Goal: Complete application form

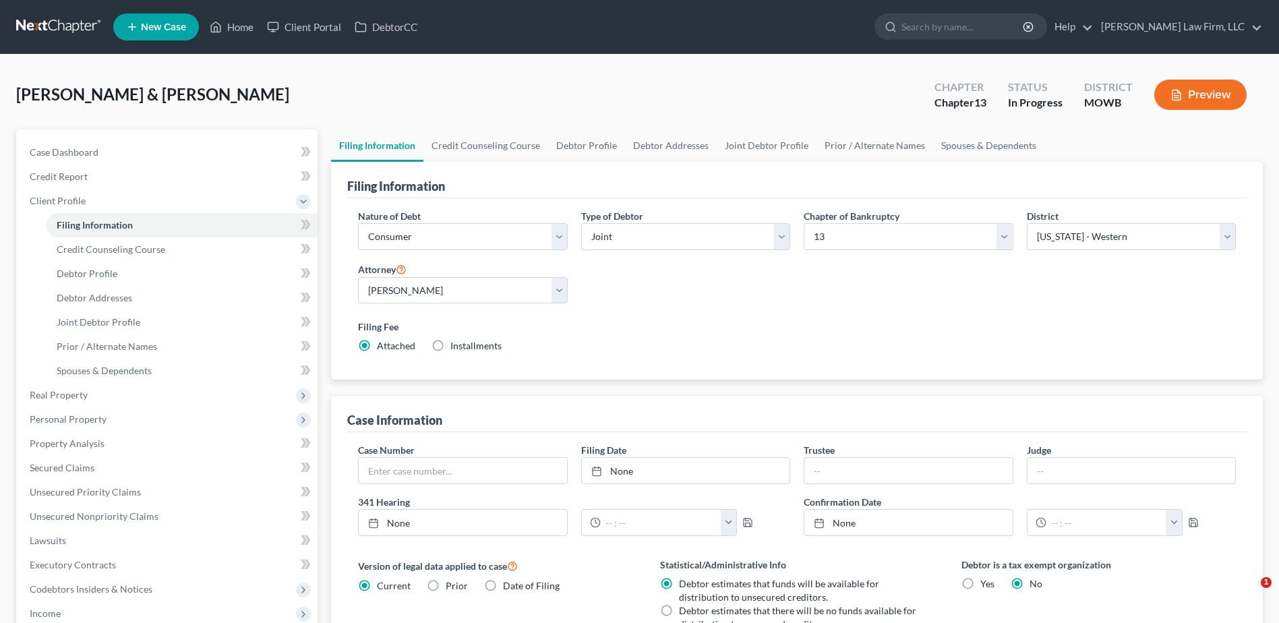
select select "1"
select select "3"
select select "46"
select select "10"
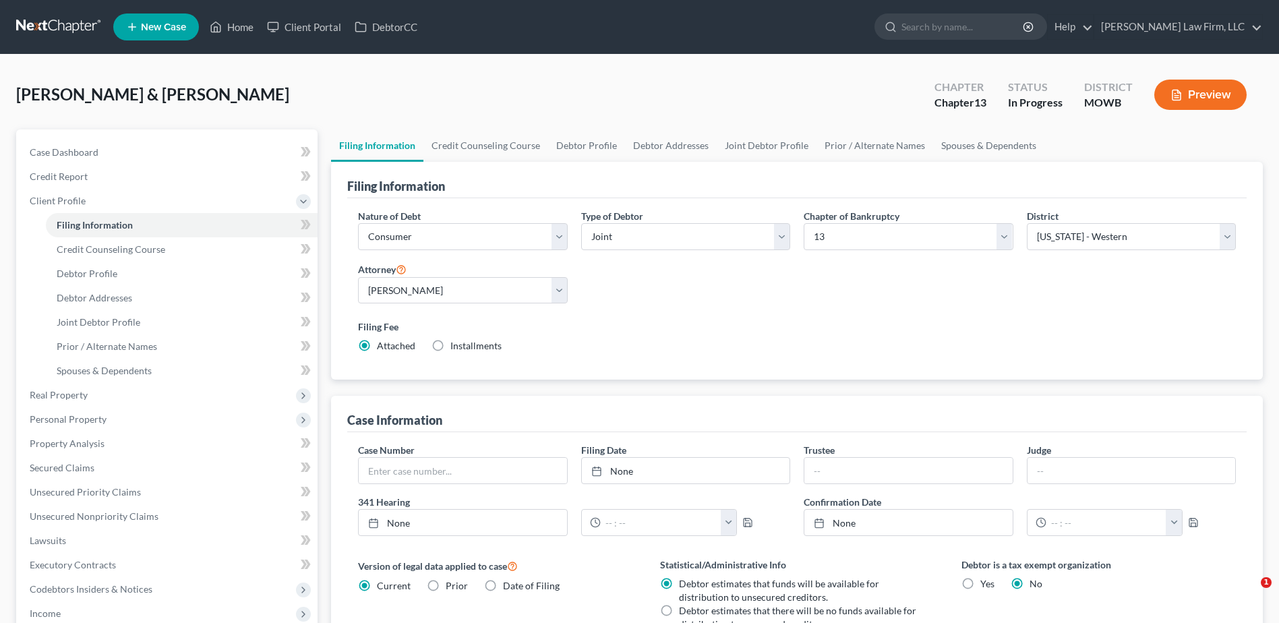
select select "26"
click at [654, 310] on div "Nature of Debt Select Business Consumer Other Nature of Business Select Clearin…" at bounding box center [796, 286] width 891 height 155
click at [507, 144] on link "Credit Counseling Course" at bounding box center [485, 145] width 125 height 32
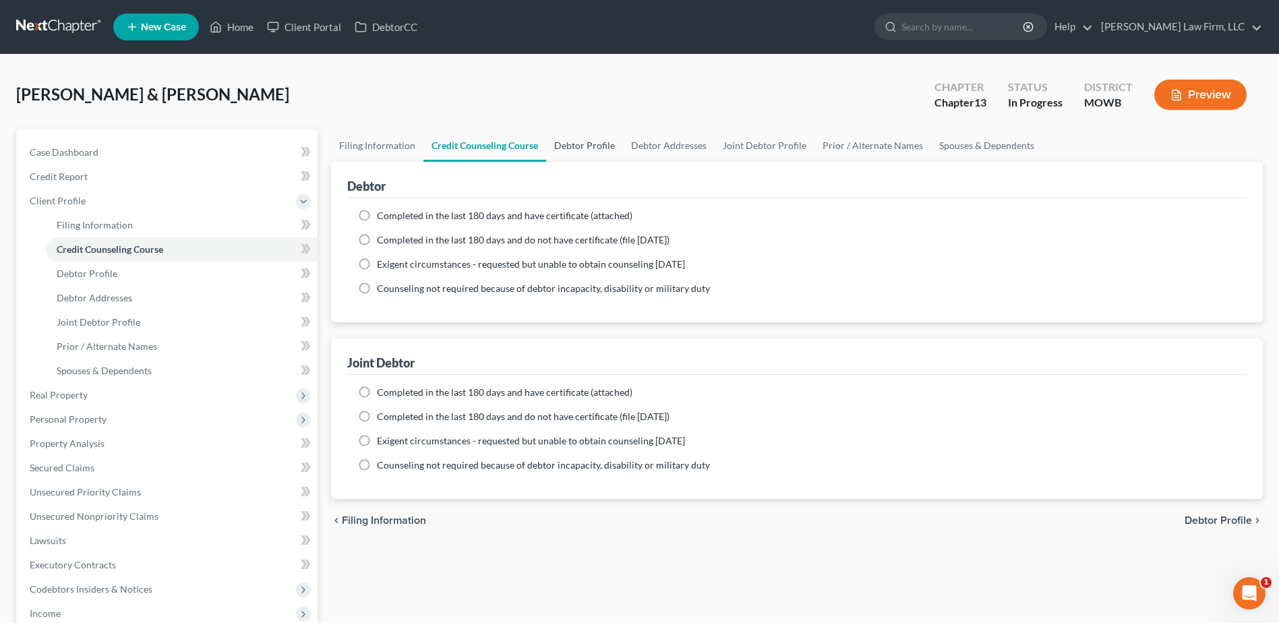
click at [562, 141] on link "Debtor Profile" at bounding box center [584, 145] width 77 height 32
select select "1"
select select "0"
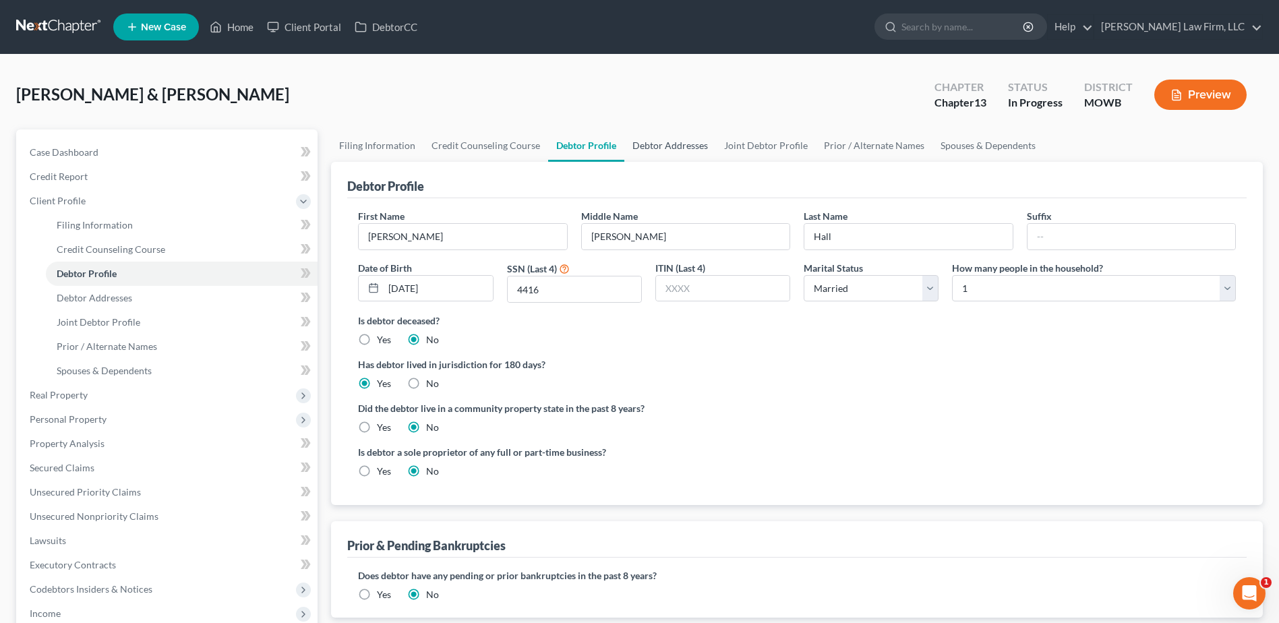
click at [688, 140] on link "Debtor Addresses" at bounding box center [670, 145] width 92 height 32
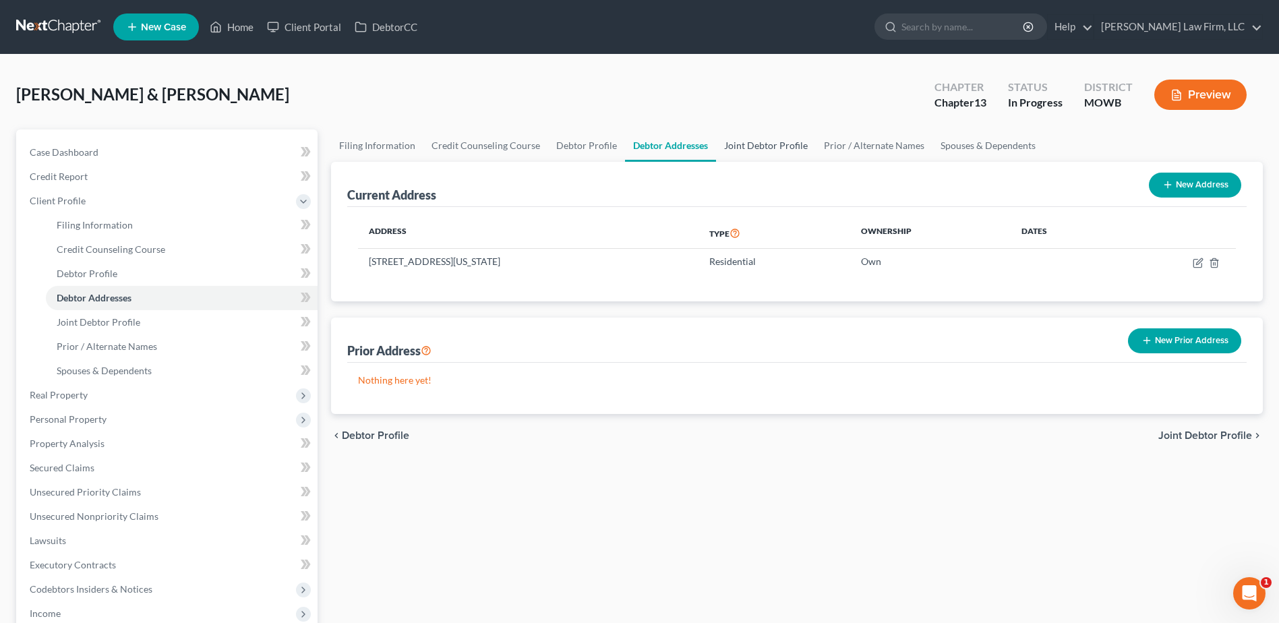
click at [744, 148] on link "Joint Debtor Profile" at bounding box center [766, 145] width 100 height 32
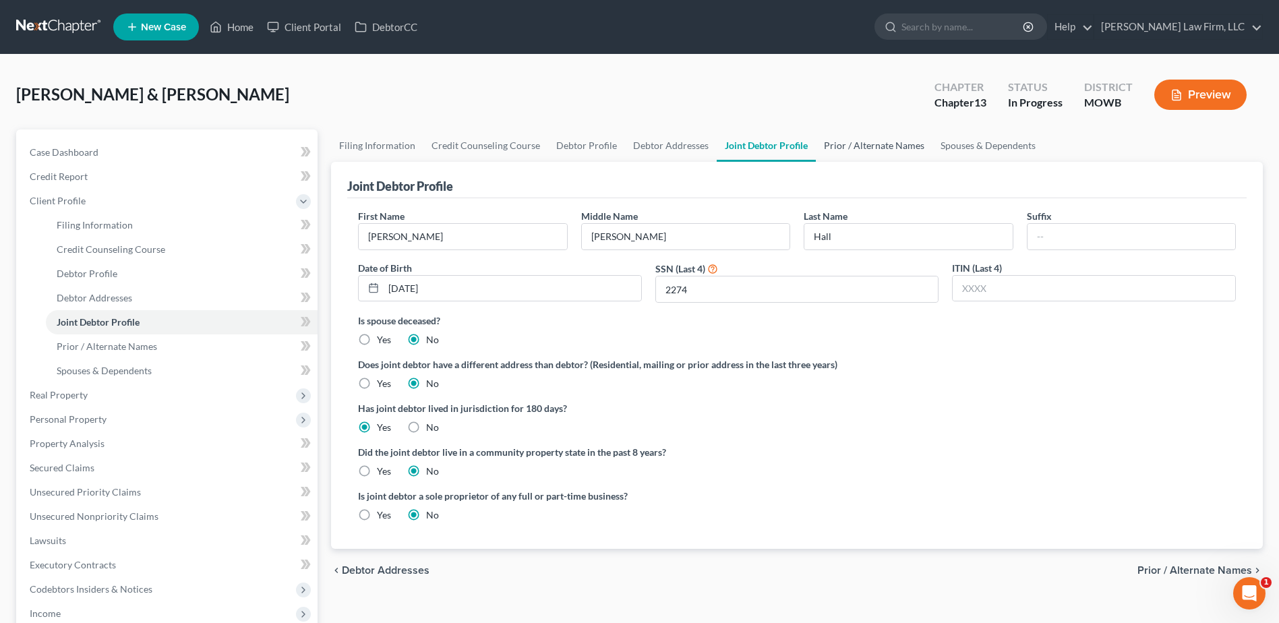
click at [857, 136] on link "Prior / Alternate Names" at bounding box center [874, 145] width 117 height 32
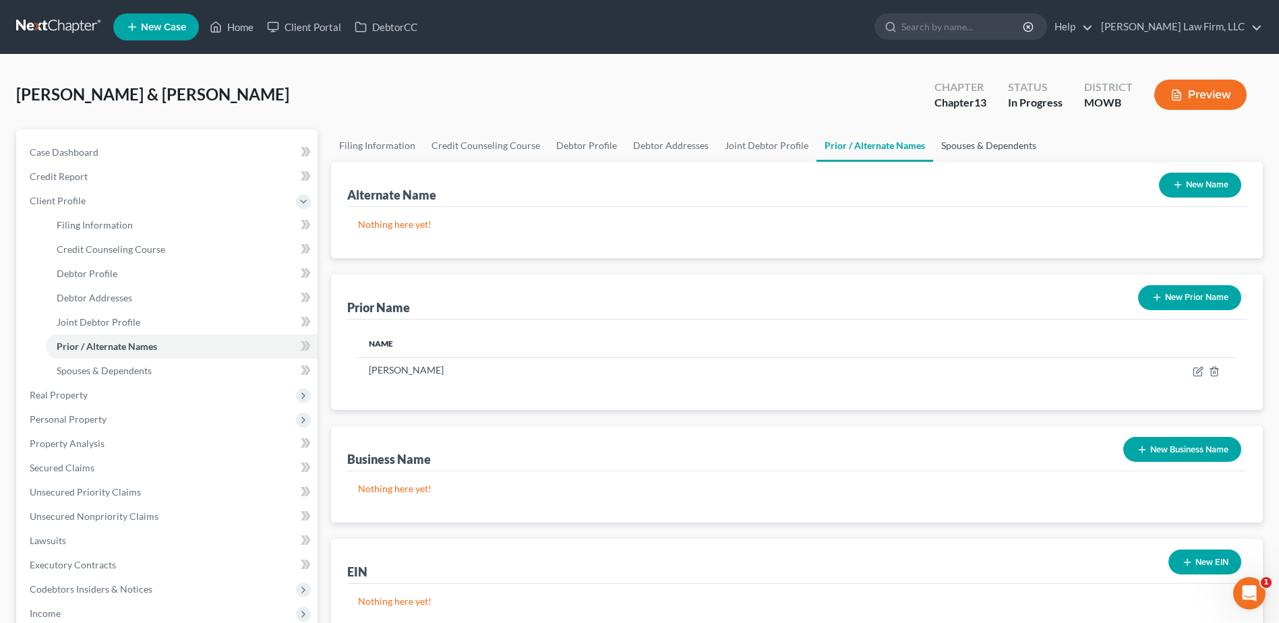
click at [974, 142] on link "Spouses & Dependents" at bounding box center [988, 145] width 111 height 32
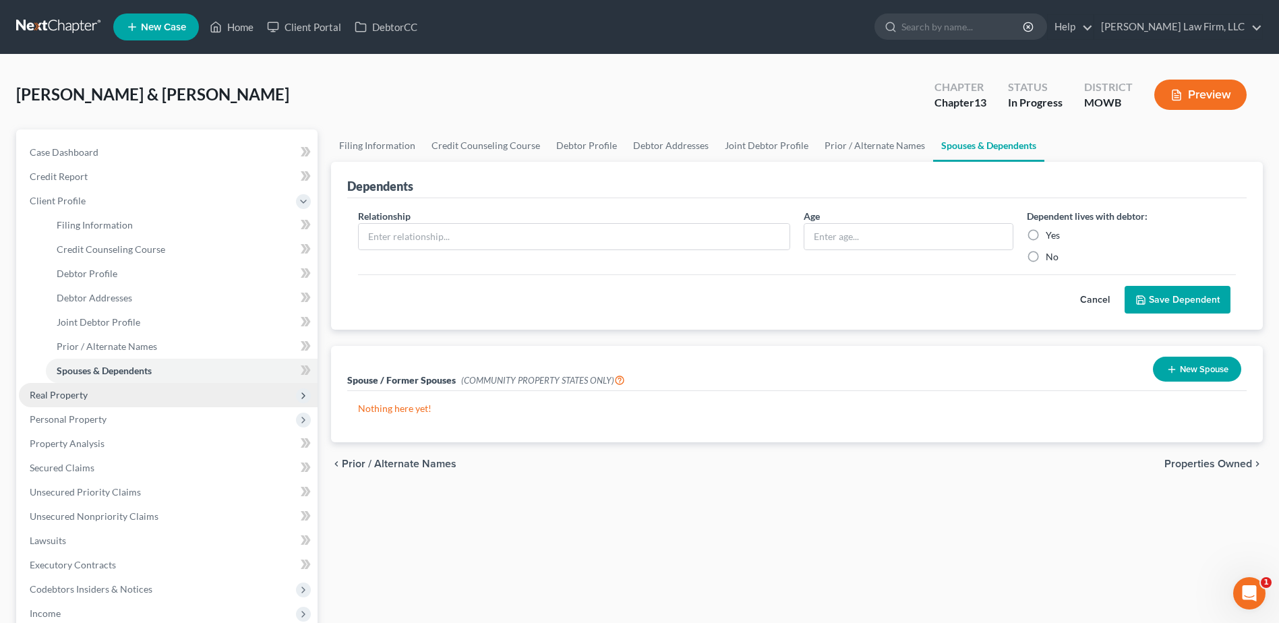
click at [63, 391] on span "Real Property" at bounding box center [59, 394] width 58 height 11
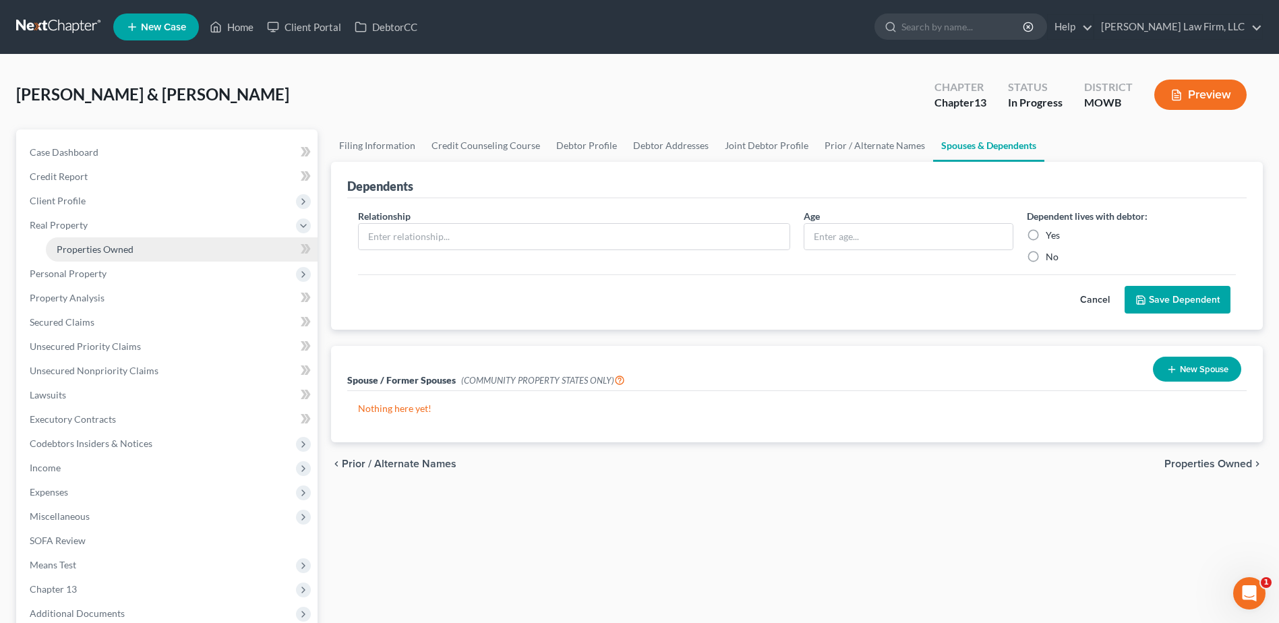
click at [84, 243] on span "Properties Owned" at bounding box center [95, 248] width 77 height 11
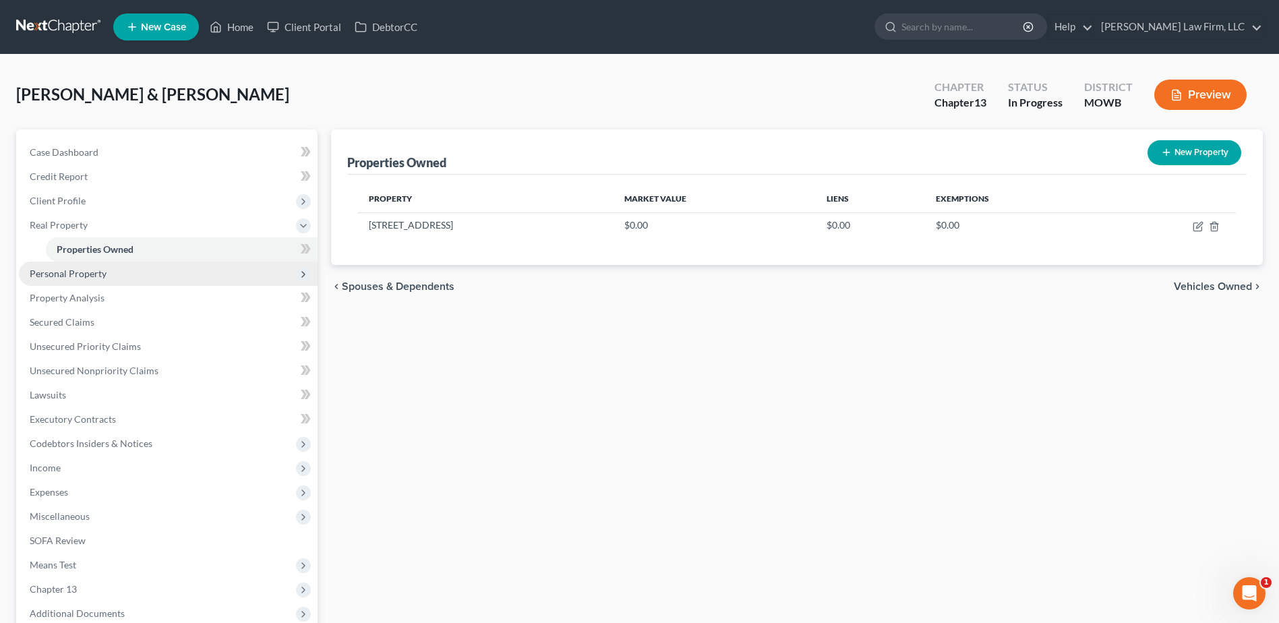
click at [77, 281] on span "Personal Property" at bounding box center [168, 274] width 299 height 24
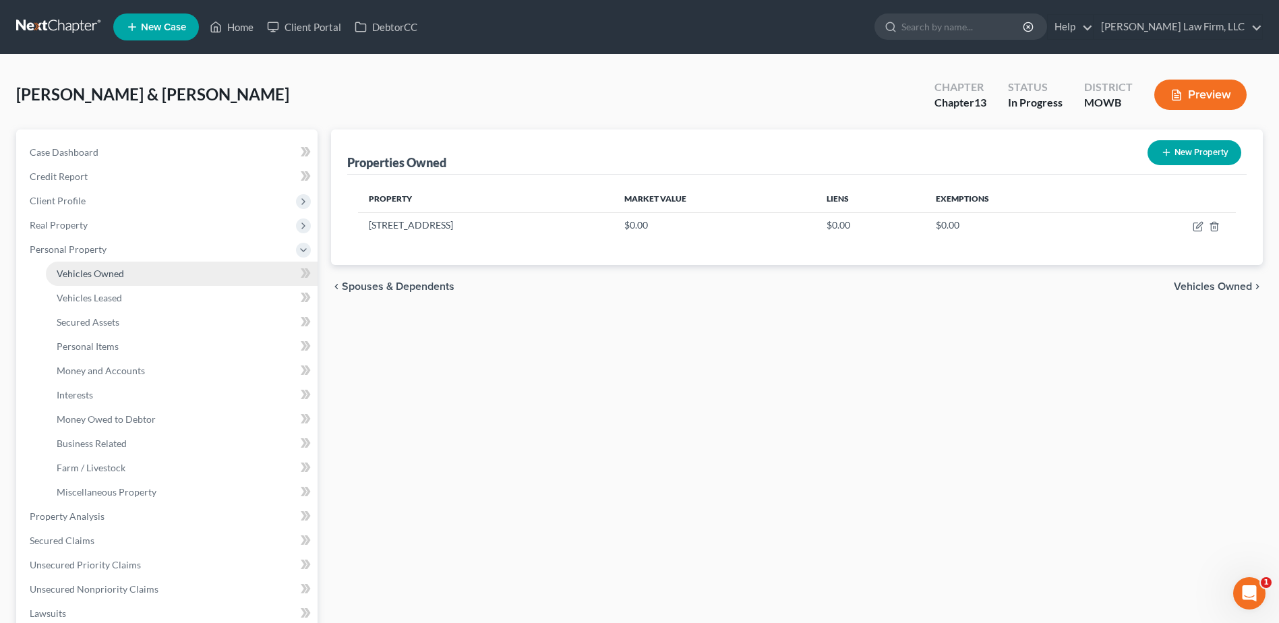
click at [76, 272] on span "Vehicles Owned" at bounding box center [90, 273] width 67 height 11
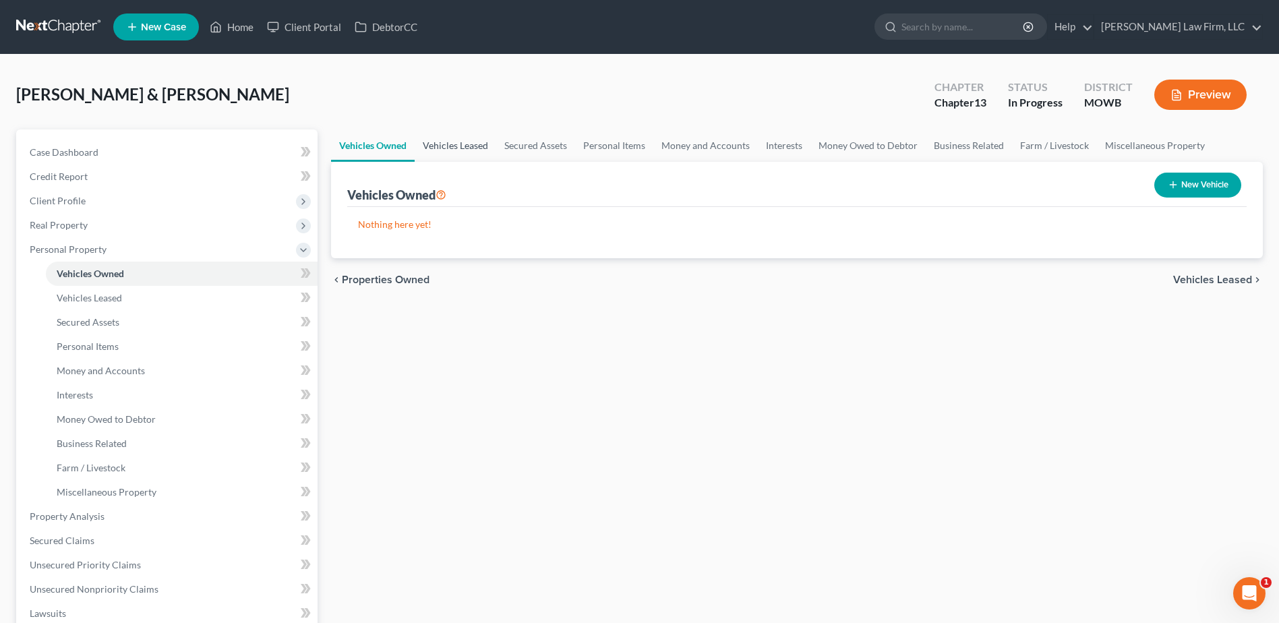
click at [460, 150] on link "Vehicles Leased" at bounding box center [456, 145] width 82 height 32
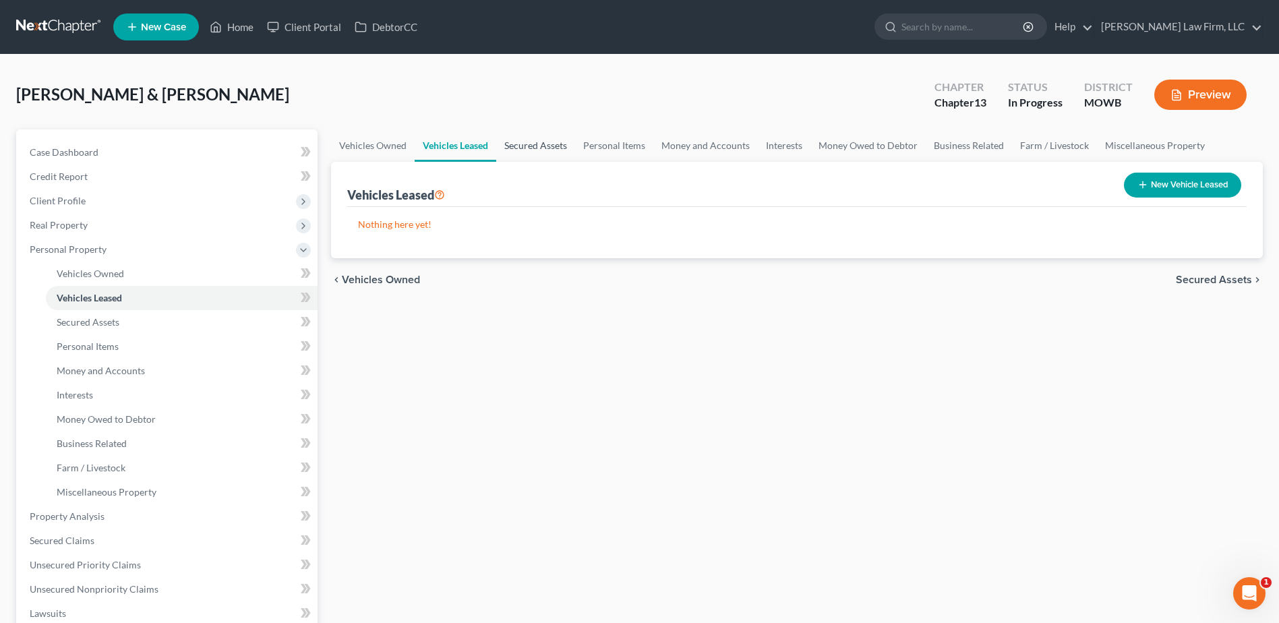
click at [548, 151] on link "Secured Assets" at bounding box center [535, 145] width 79 height 32
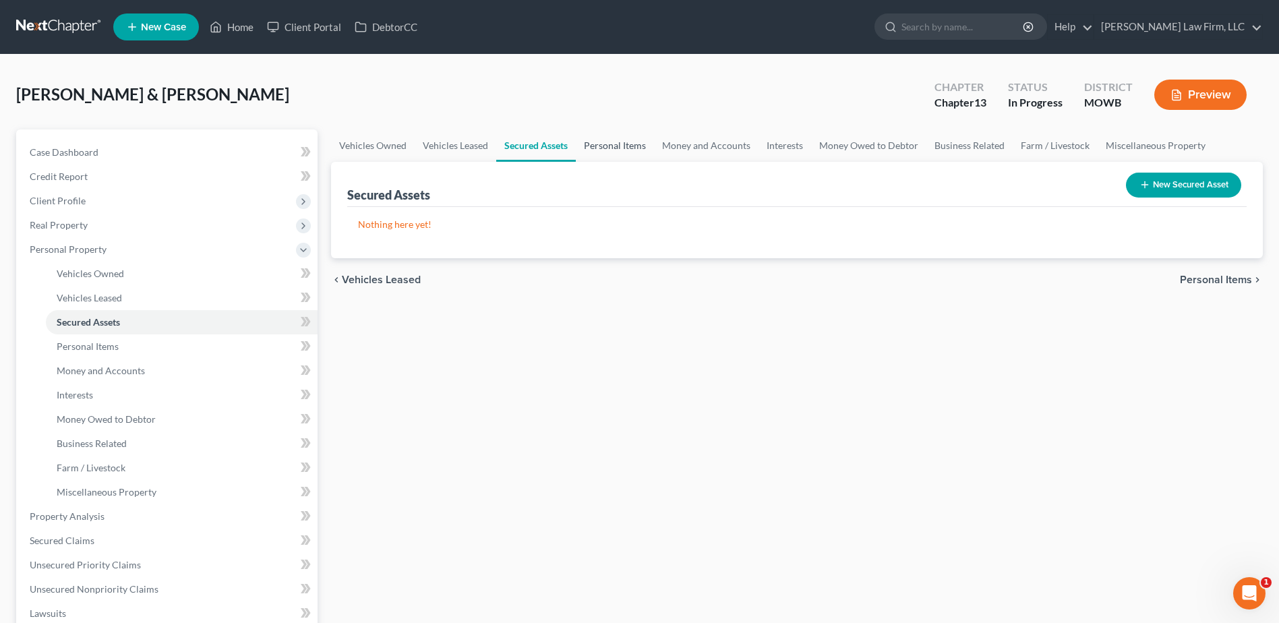
click at [615, 146] on link "Personal Items" at bounding box center [615, 145] width 78 height 32
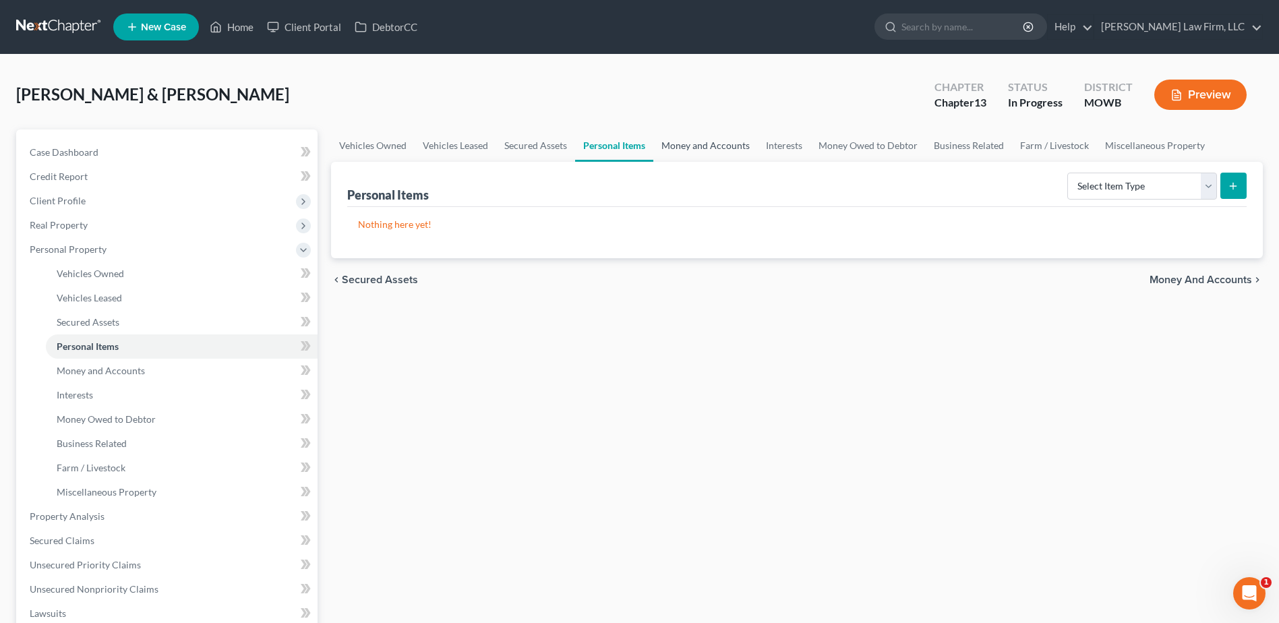
click at [679, 144] on link "Money and Accounts" at bounding box center [705, 145] width 105 height 32
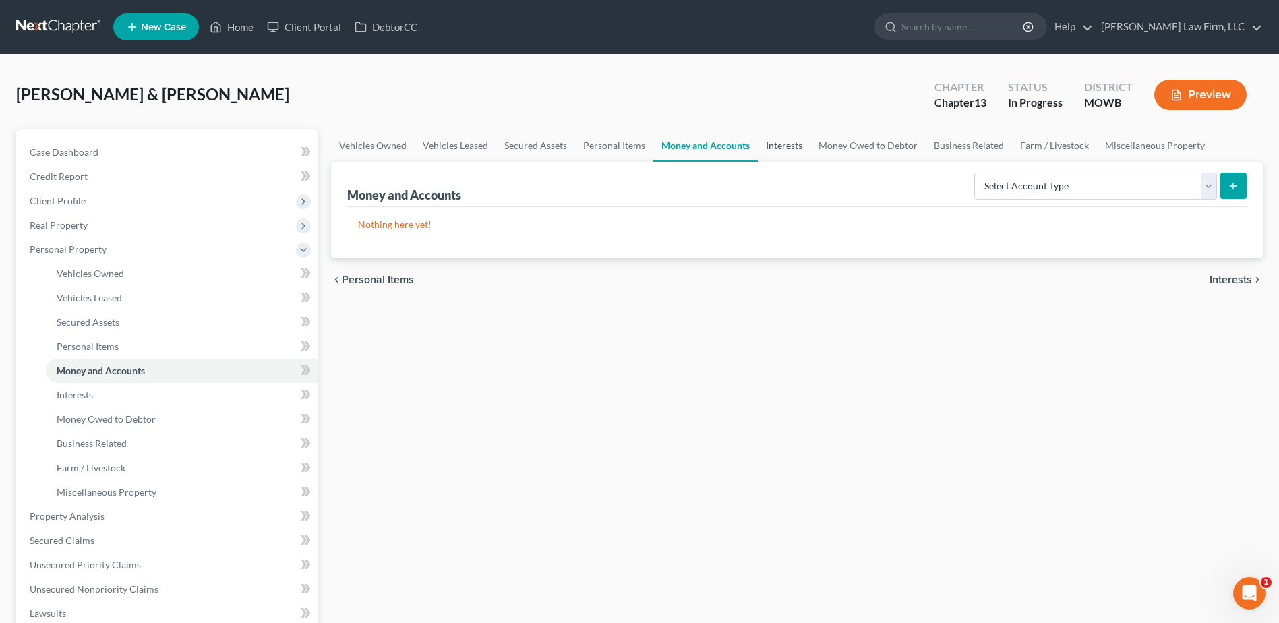
click at [783, 143] on link "Interests" at bounding box center [784, 145] width 53 height 32
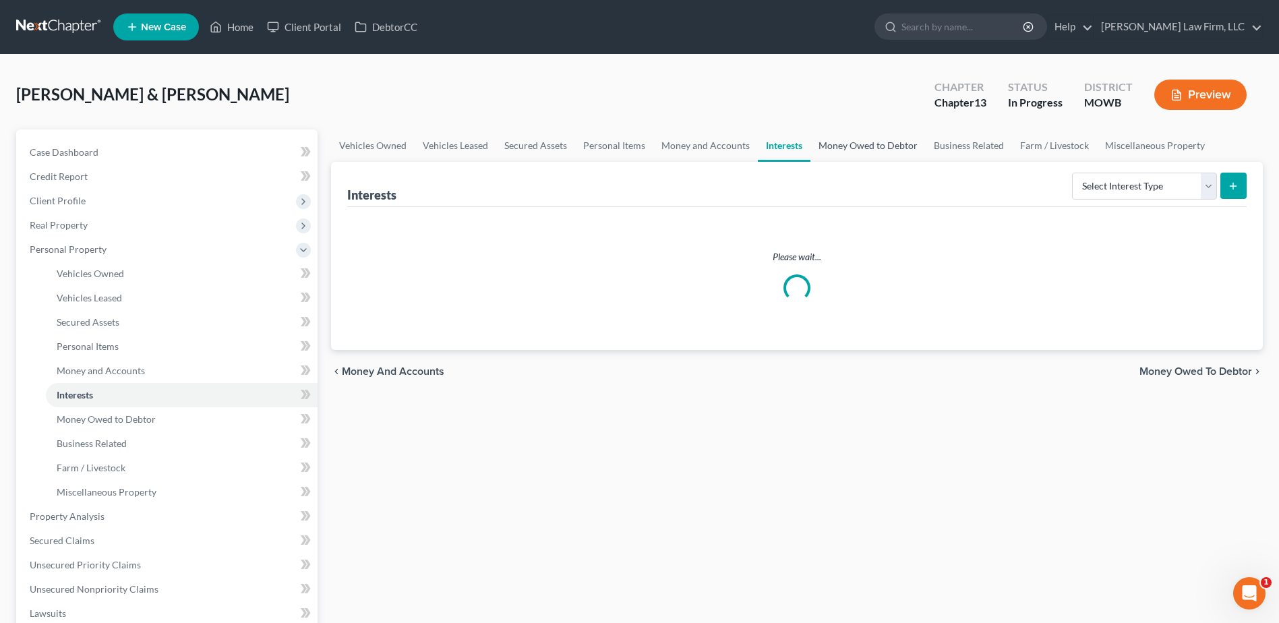
click at [846, 142] on link "Money Owed to Debtor" at bounding box center [868, 145] width 115 height 32
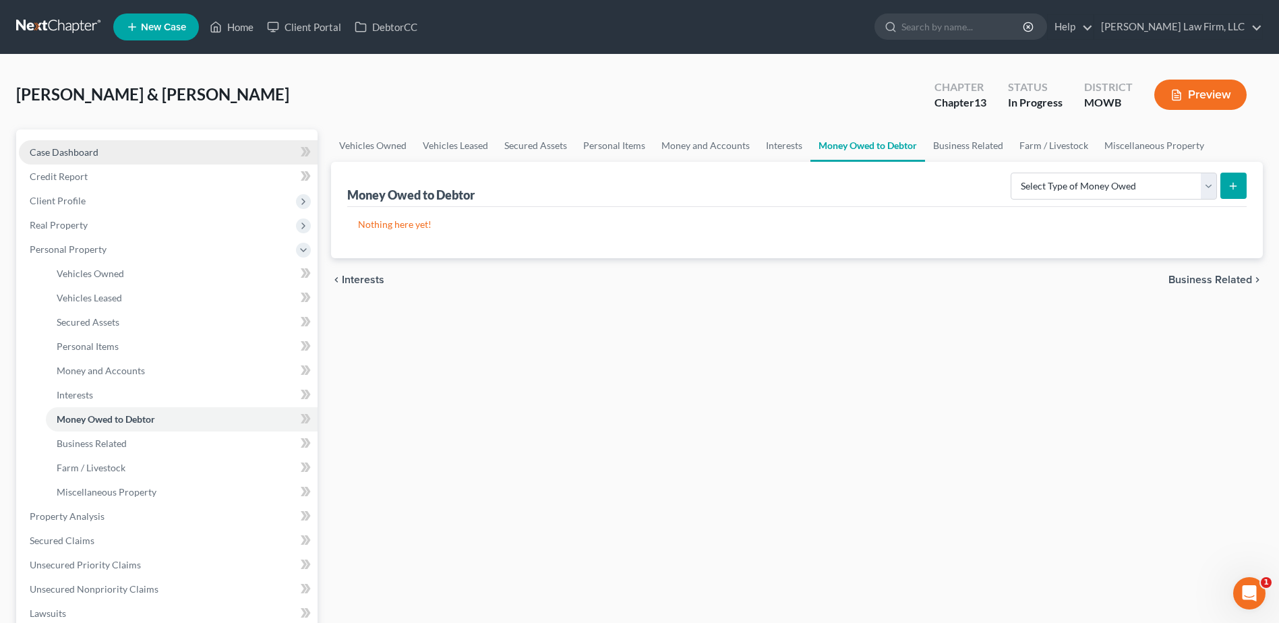
click at [56, 151] on span "Case Dashboard" at bounding box center [64, 151] width 69 height 11
select select "4"
